Goal: Transaction & Acquisition: Book appointment/travel/reservation

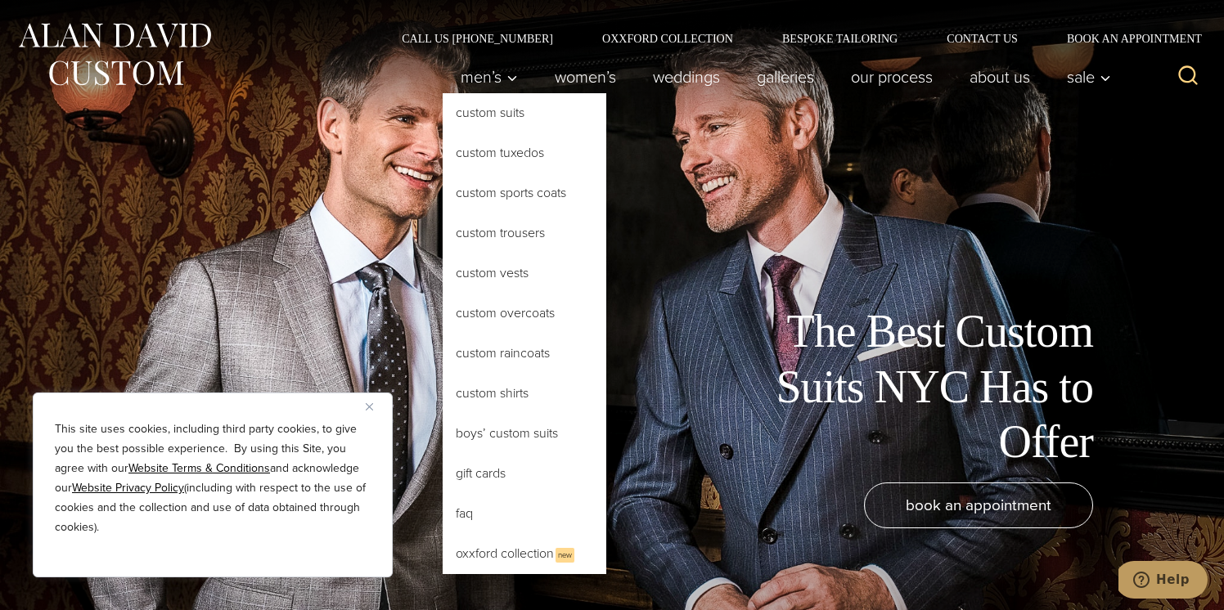
click at [493, 115] on link "Custom Suits" at bounding box center [525, 112] width 164 height 39
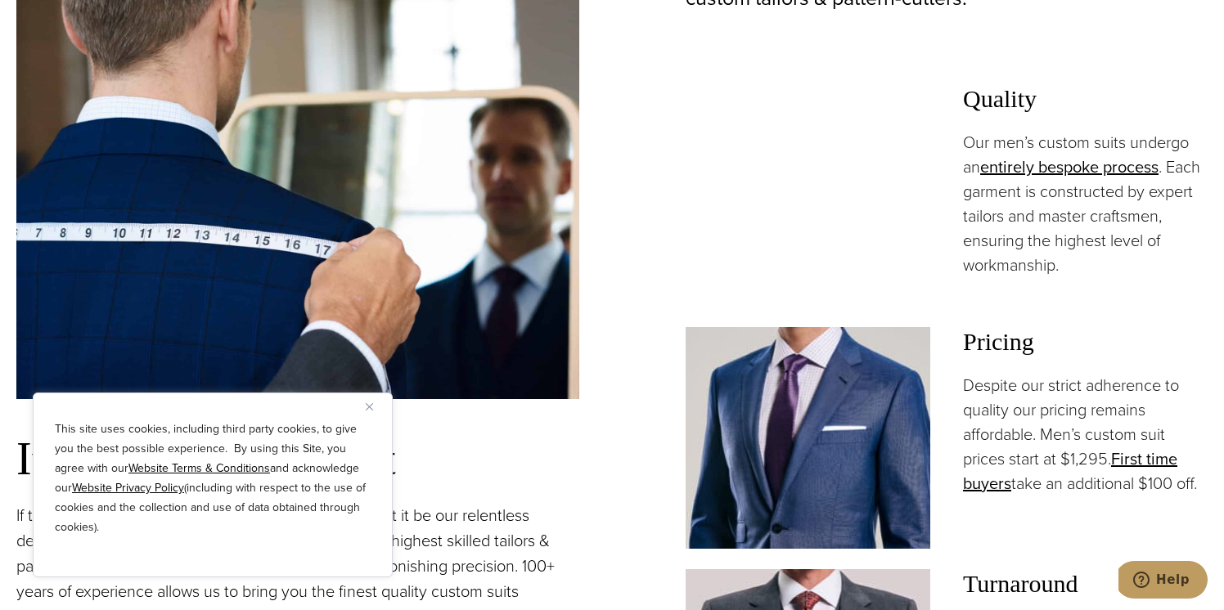
scroll to position [1095, 0]
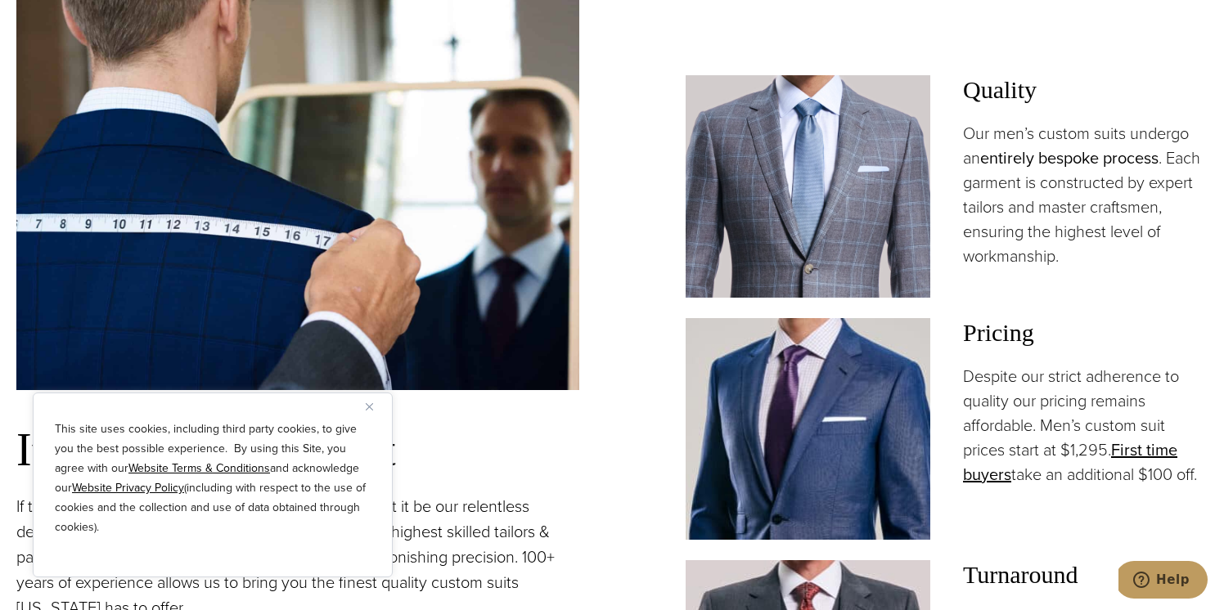
click at [1059, 155] on link "entirely bespoke process" at bounding box center [1069, 158] width 178 height 25
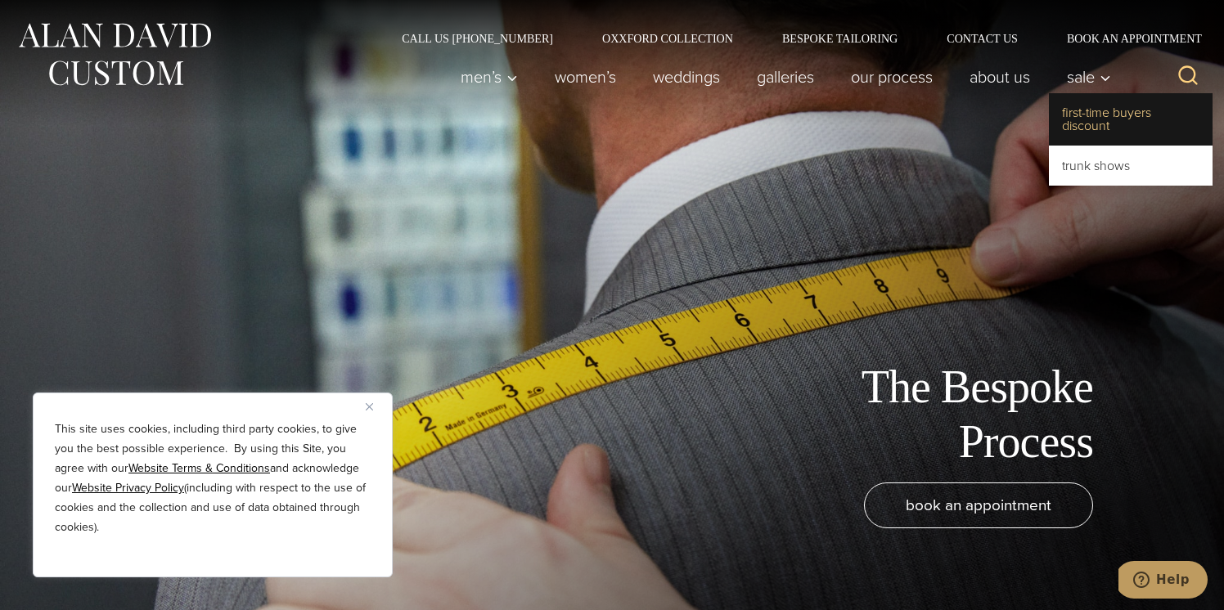
click at [1094, 118] on link "First-Time Buyers Discount" at bounding box center [1131, 119] width 164 height 52
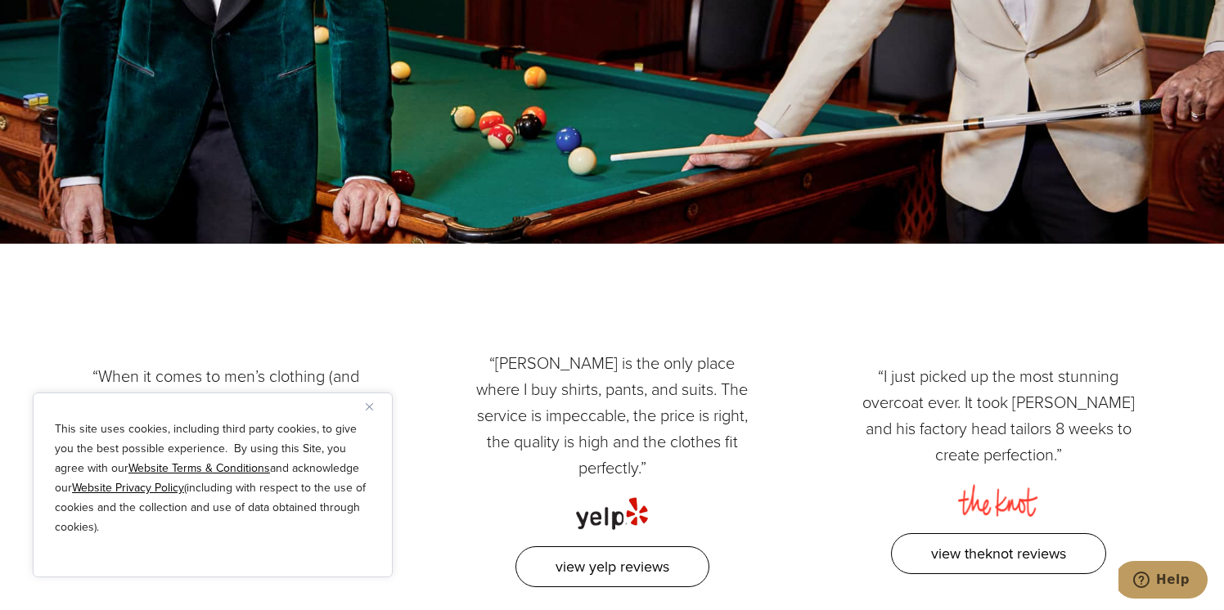
scroll to position [2151, 0]
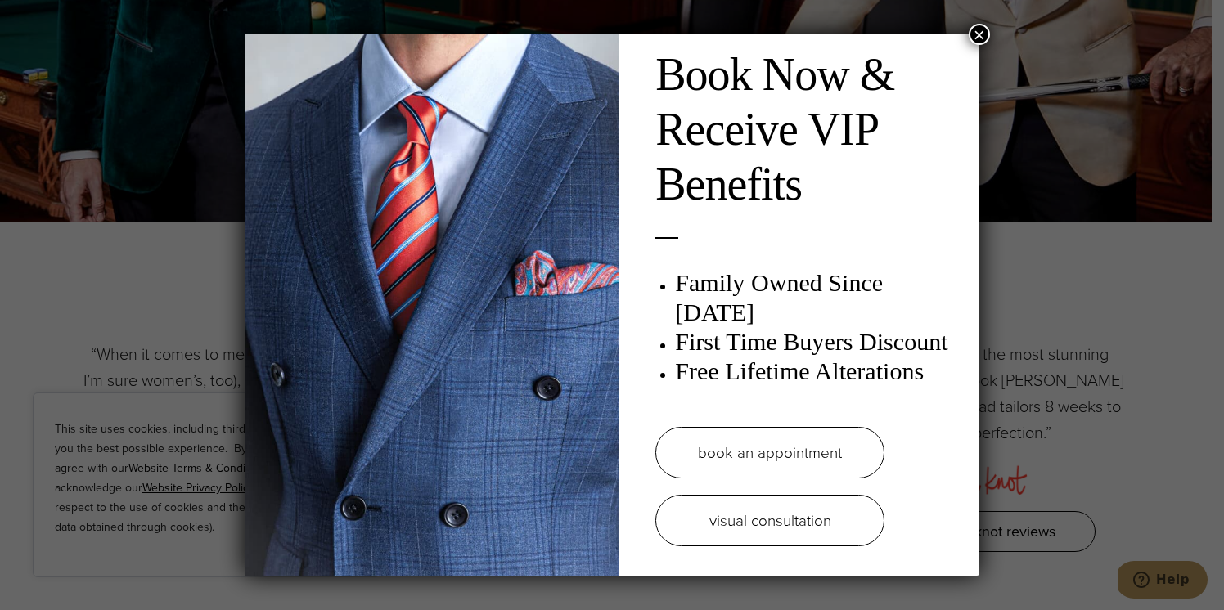
click at [750, 446] on link "book an appointment" at bounding box center [769, 453] width 229 height 52
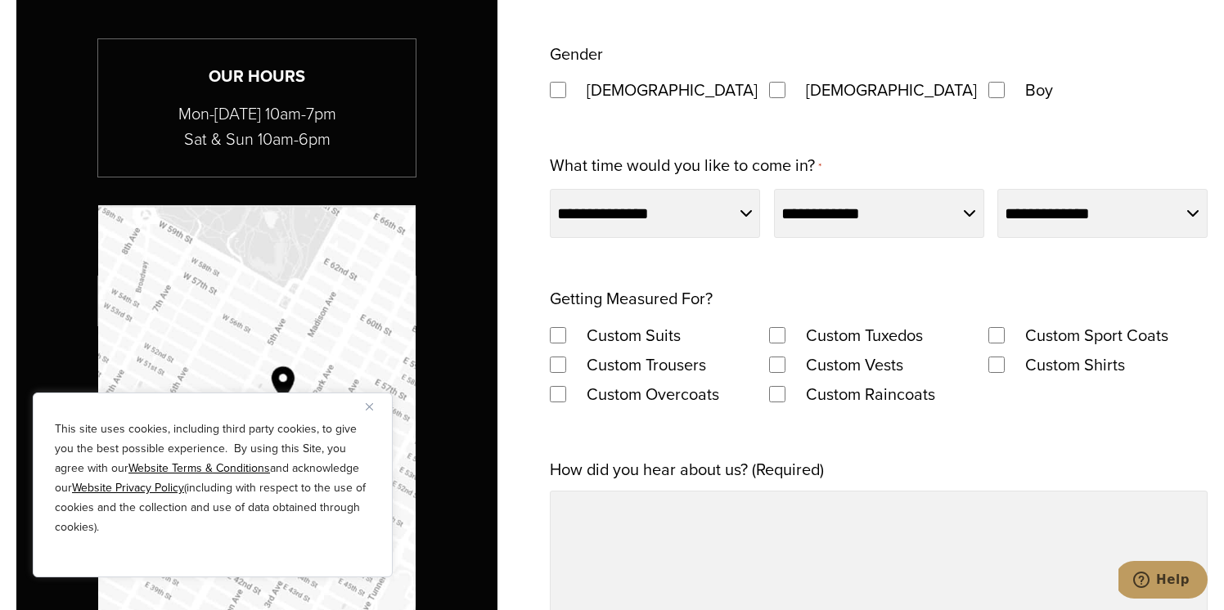
scroll to position [1160, 0]
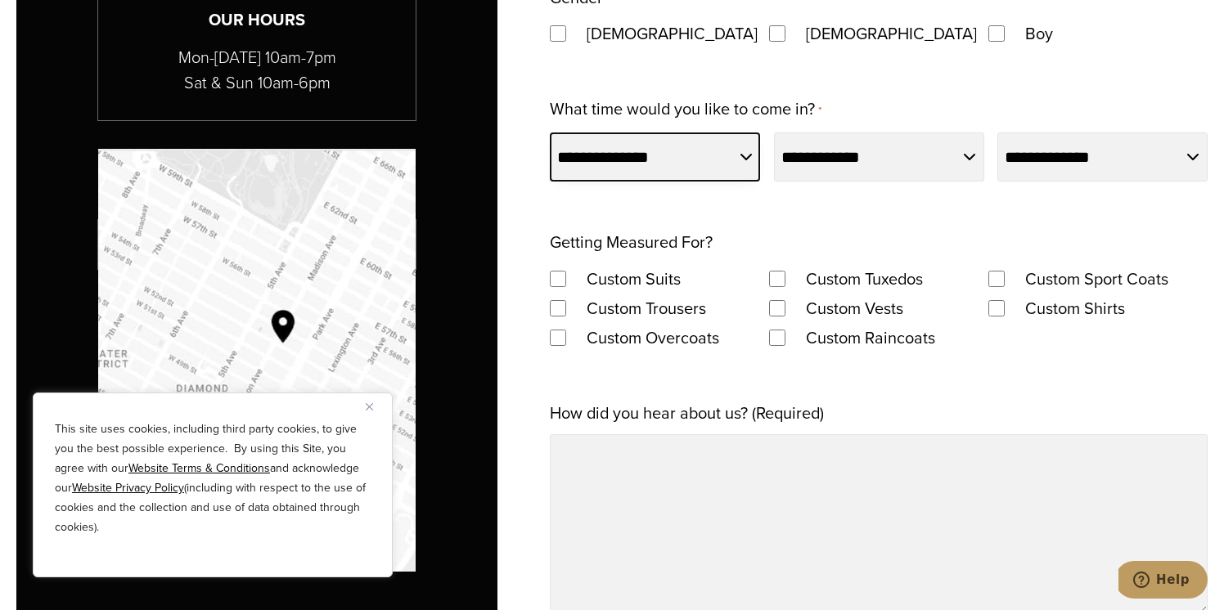
click at [698, 151] on select "**********" at bounding box center [655, 157] width 210 height 49
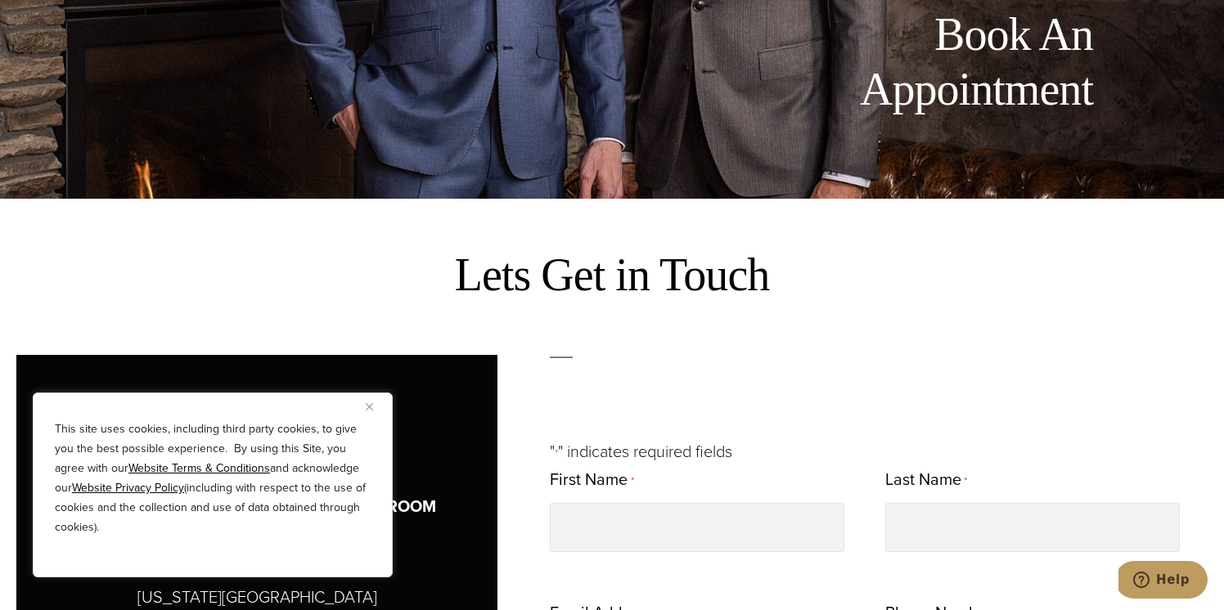
scroll to position [0, 0]
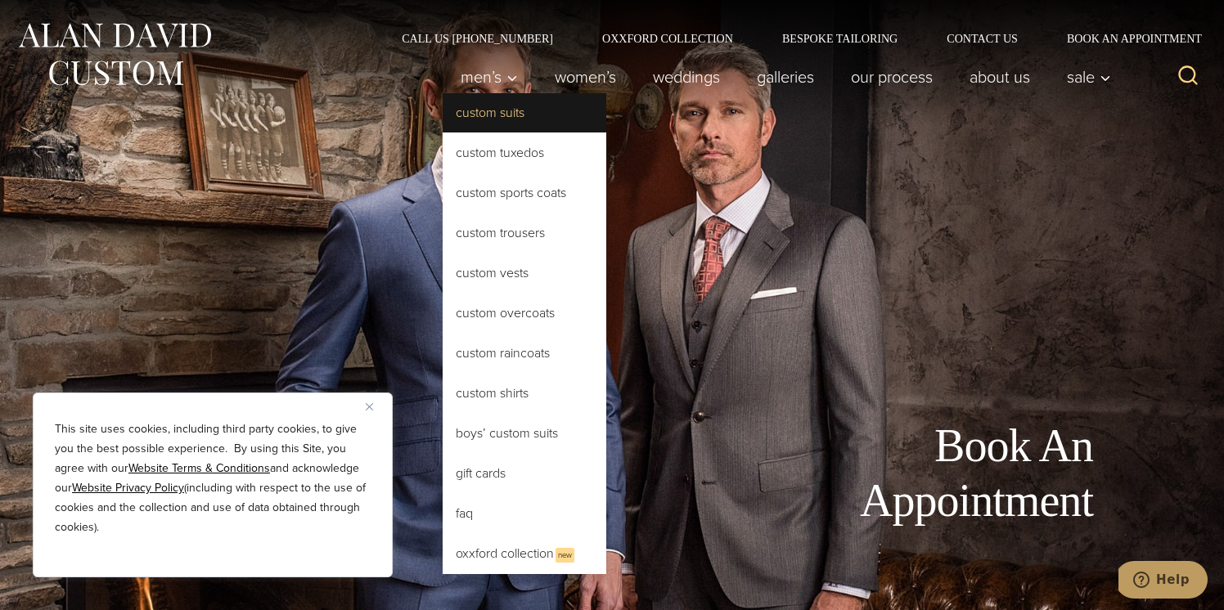
click at [524, 119] on link "Custom Suits" at bounding box center [525, 112] width 164 height 39
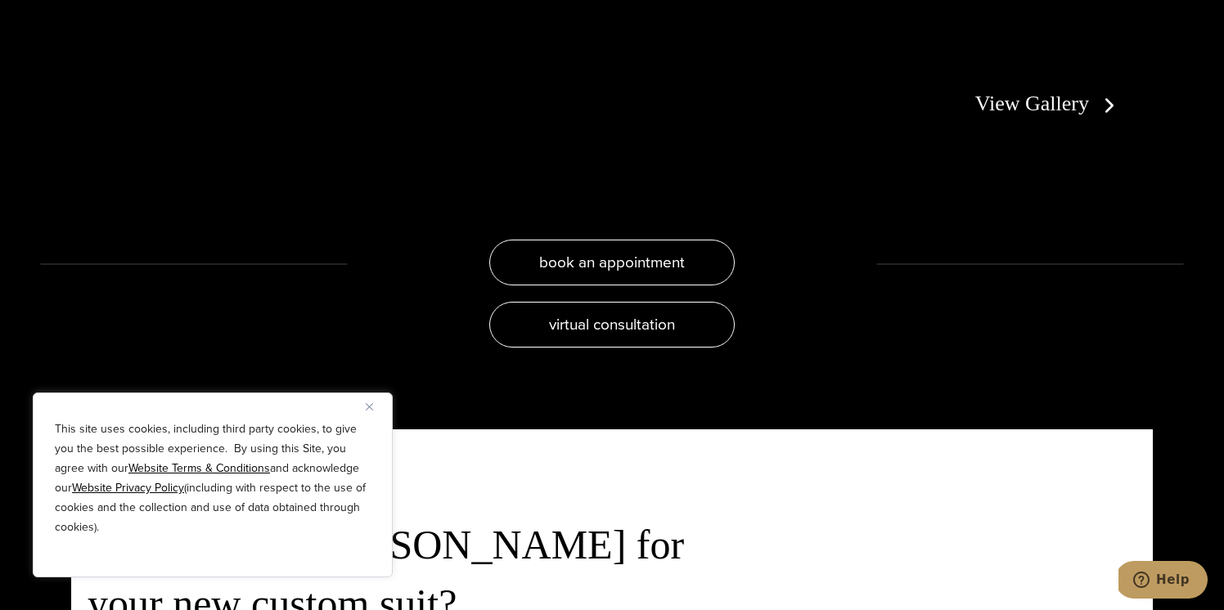
scroll to position [3397, 0]
